Goal: Find specific page/section: Find specific page/section

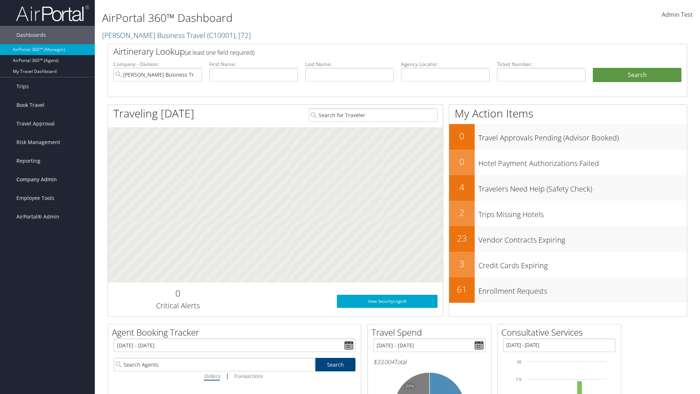
click at [47, 179] on span "Company Admin" at bounding box center [36, 179] width 40 height 18
click at [47, 216] on link "People" at bounding box center [47, 215] width 95 height 11
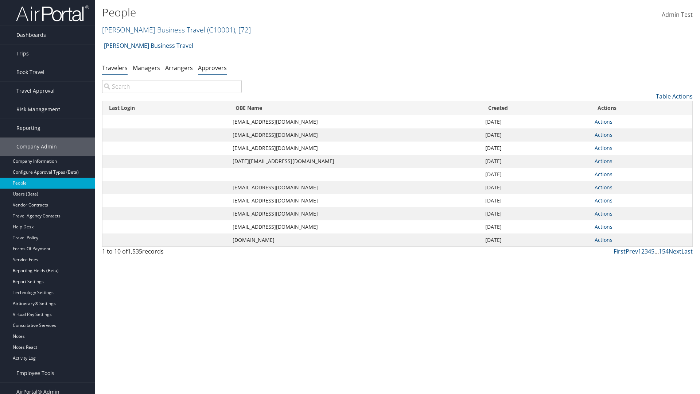
click at [212, 67] on link "Approvers" at bounding box center [212, 68] width 29 height 8
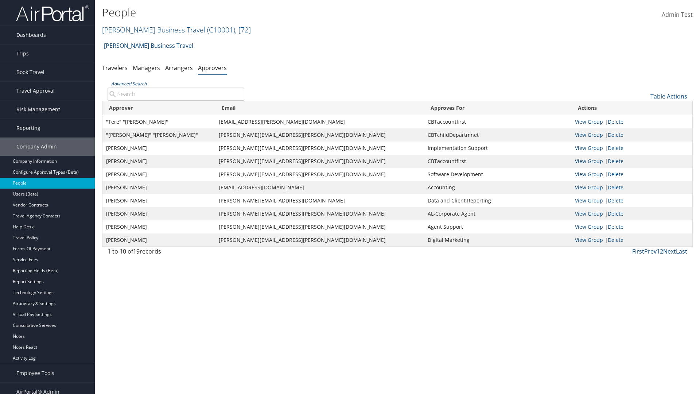
click at [176, 94] on input "Advanced Search" at bounding box center [176, 94] width 137 height 13
type input ""Tere" "Collazo""
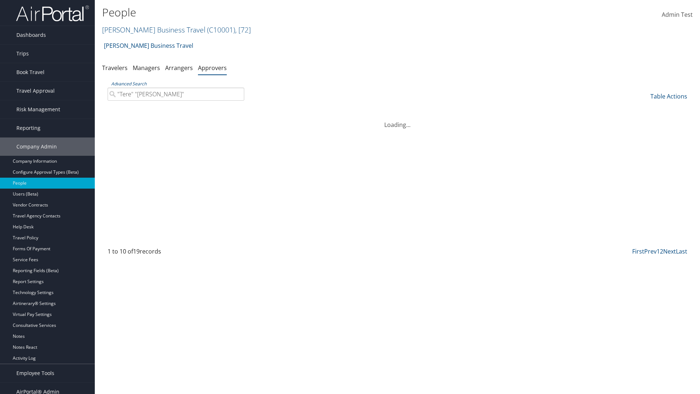
click at [176, 94] on input ""Tere" "Collazo"" at bounding box center [176, 94] width 137 height 13
type input "Non-existing Name"
